Goal: Find specific page/section: Find specific page/section

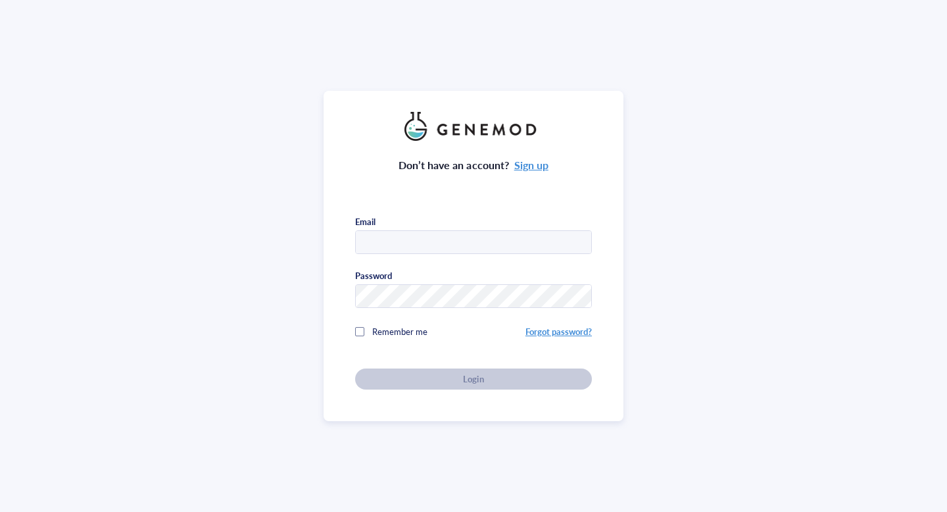
type input "Austin.Bargmann@colorado.edu"
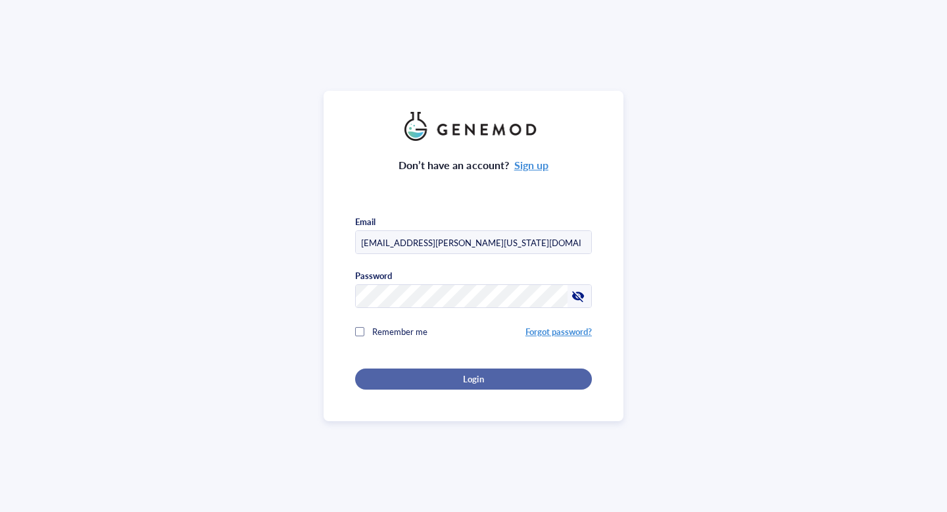
click at [389, 374] on div "Login" at bounding box center [473, 379] width 195 height 12
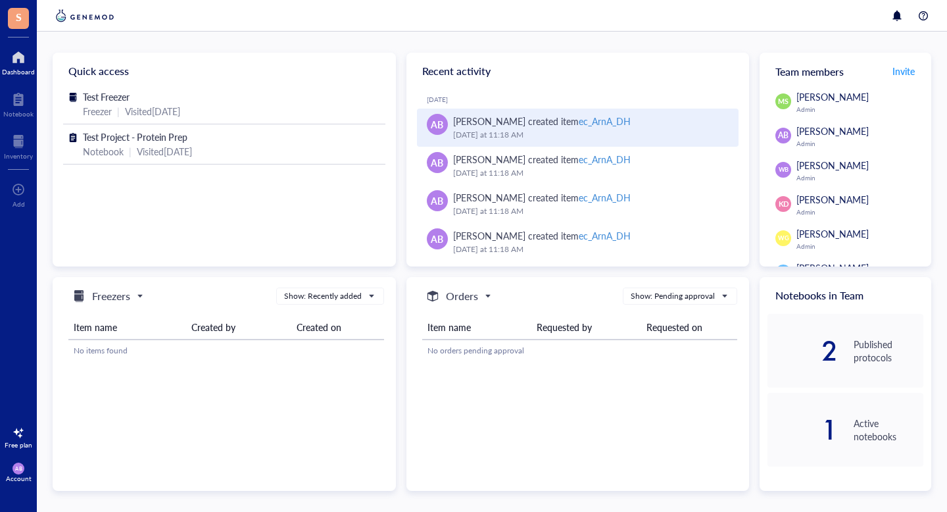
click at [614, 122] on div "ec_ArnA_DH" at bounding box center [605, 120] width 52 height 13
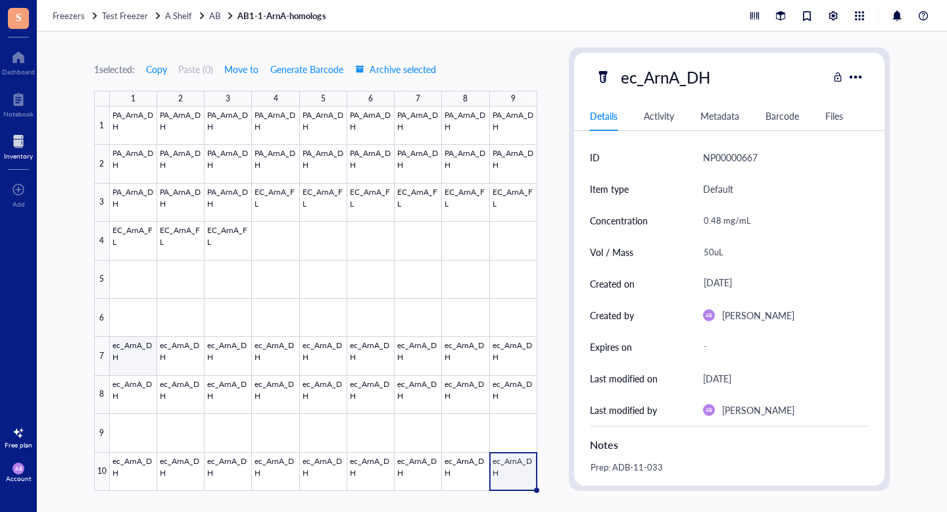
click at [132, 349] on div at bounding box center [323, 299] width 427 height 384
click at [173, 353] on div at bounding box center [323, 299] width 427 height 384
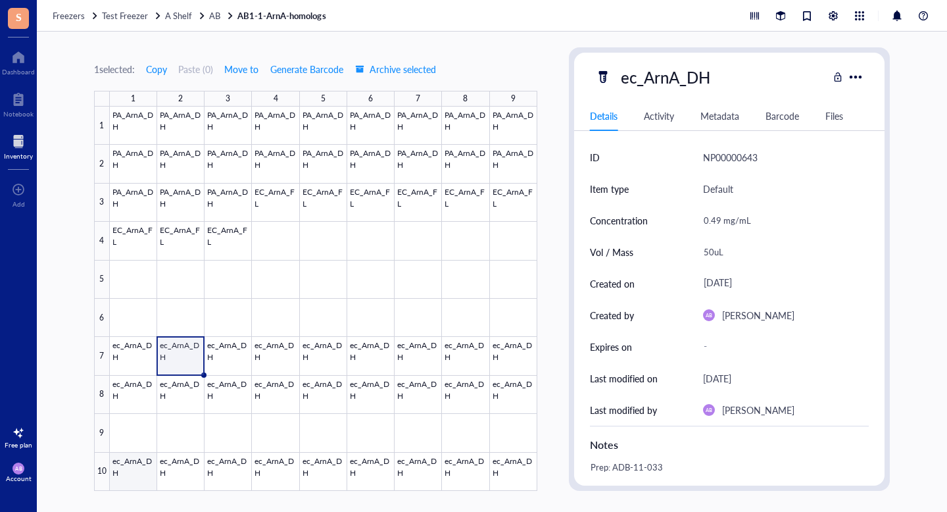
click at [120, 471] on div at bounding box center [323, 299] width 427 height 384
